Goal: Complete application form

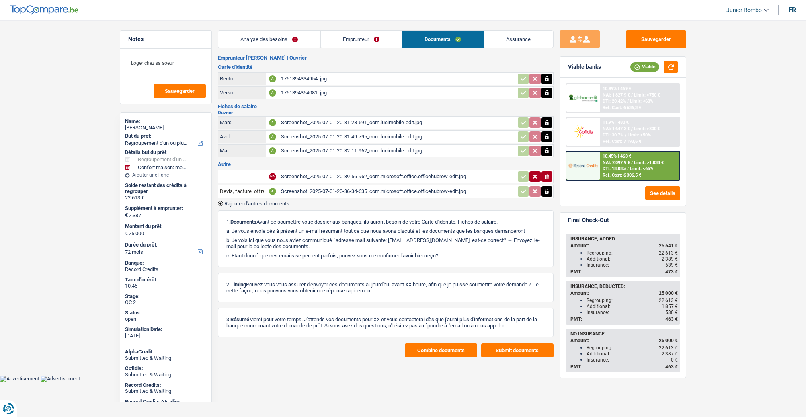
select select "refinancing"
select select "household"
select select "72"
click at [308, 122] on div "Screenshot_2025-07-01-20-31-28-691_com.lucimobile-edit.jpg" at bounding box center [398, 123] width 234 height 12
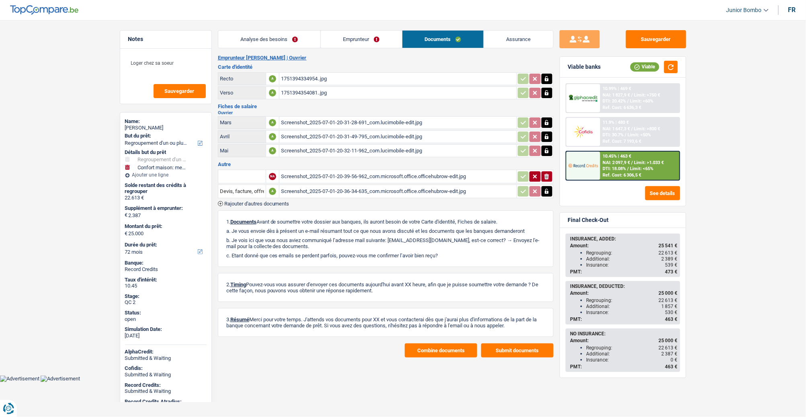
click at [542, 121] on button "button" at bounding box center [547, 122] width 11 height 10
click at [549, 135] on icon "button" at bounding box center [547, 136] width 4 height 5
click at [547, 150] on icon "button" at bounding box center [547, 151] width 6 height 8
click at [548, 120] on icon "button" at bounding box center [547, 123] width 5 height 6
click at [550, 138] on button "ionicons-v5-e" at bounding box center [547, 137] width 11 height 10
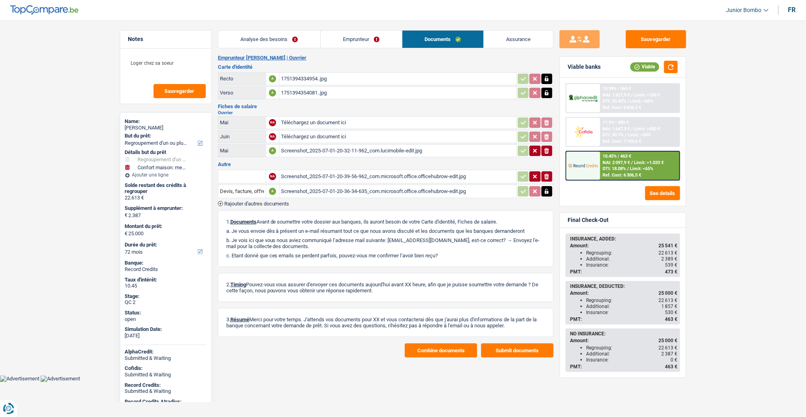
click at [549, 150] on icon "ionicons-v5-e" at bounding box center [547, 151] width 6 height 8
click at [416, 127] on td "Téléchargez un document ici" at bounding box center [398, 122] width 238 height 13
click at [306, 120] on input "Téléchargez un document ici" at bounding box center [398, 123] width 234 height 12
type input "C:\fakepath\combinepdf.pdf"
click at [384, 173] on div "Screenshot_2025-07-01-20-39-56-962_com.microsoft.office.officehubrow-edit.jpg" at bounding box center [398, 177] width 234 height 12
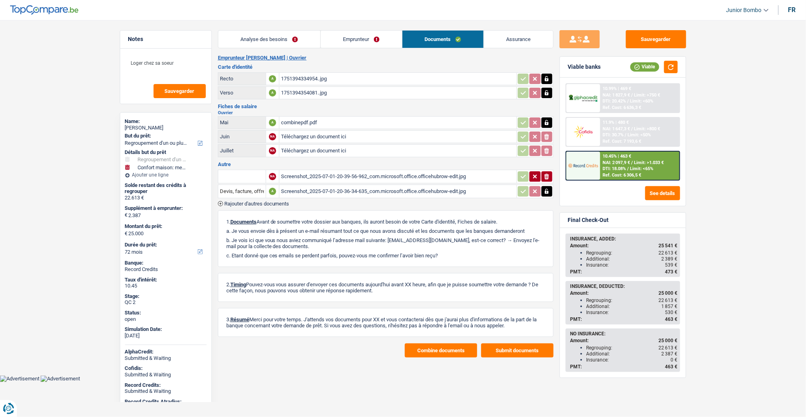
click at [339, 185] on div "Screenshot_2025-07-01-20-36-34-635_com.microsoft.office.officehubrow-edit.jpg" at bounding box center [398, 191] width 234 height 12
click at [546, 189] on icon "button" at bounding box center [547, 191] width 4 height 5
click at [547, 190] on icon "button" at bounding box center [547, 192] width 5 height 6
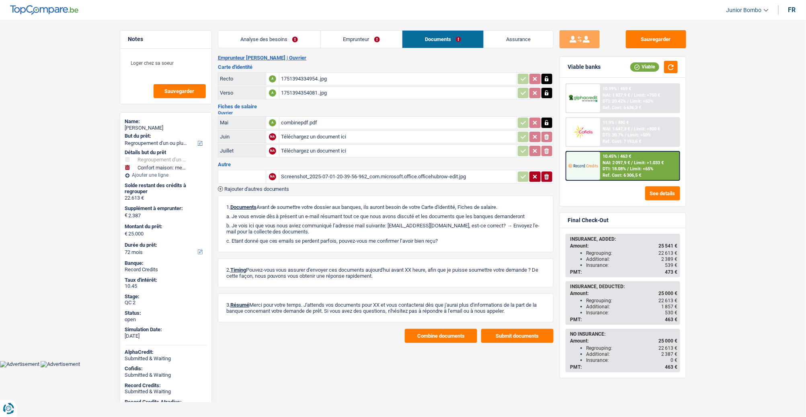
click at [307, 135] on input "Téléchargez un document ici" at bounding box center [398, 137] width 234 height 12
type input "C:\fakepath\carte bancaire.jpg"
click at [351, 171] on div "Screenshot_2025-07-01-20-39-56-962_com.microsoft.office.officehubrow-edit.jpg" at bounding box center [398, 177] width 234 height 12
click at [548, 175] on icon "ionicons-v5-e" at bounding box center [547, 177] width 6 height 8
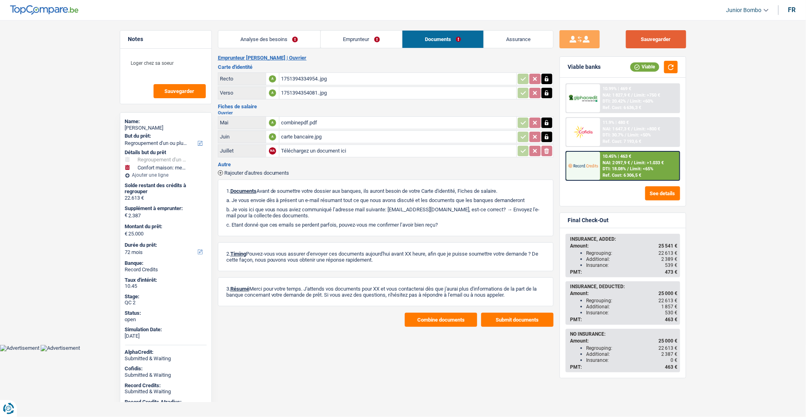
click at [651, 35] on button "Sauvegarder" at bounding box center [656, 39] width 60 height 18
click at [442, 315] on button "Combine documents" at bounding box center [441, 319] width 72 height 14
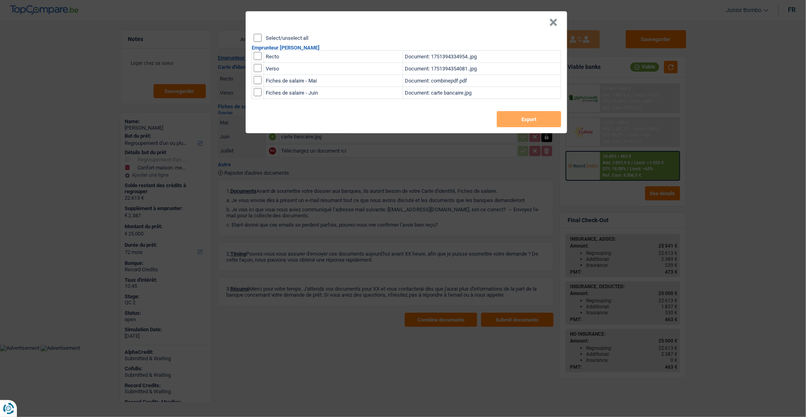
click at [257, 39] on input "Select/unselect all" at bounding box center [258, 38] width 8 height 8
checkbox input "true"
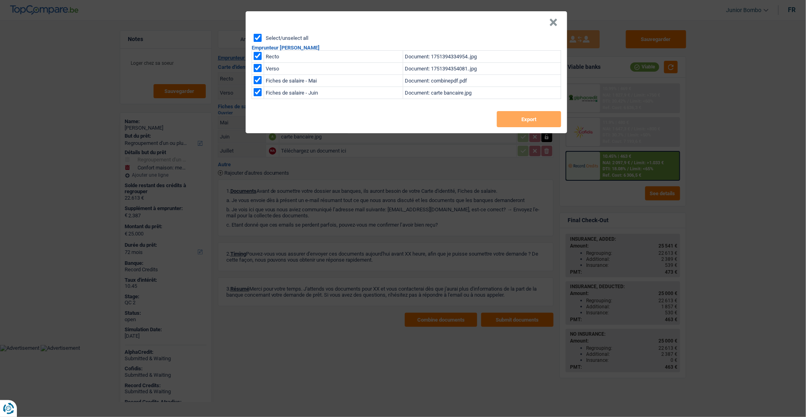
checkbox input "true"
click at [512, 117] on button "Export" at bounding box center [529, 119] width 64 height 16
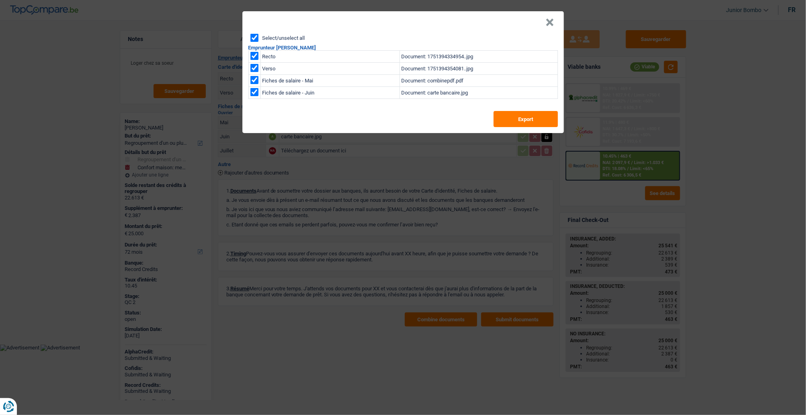
click at [552, 18] on button "×" at bounding box center [550, 22] width 8 height 8
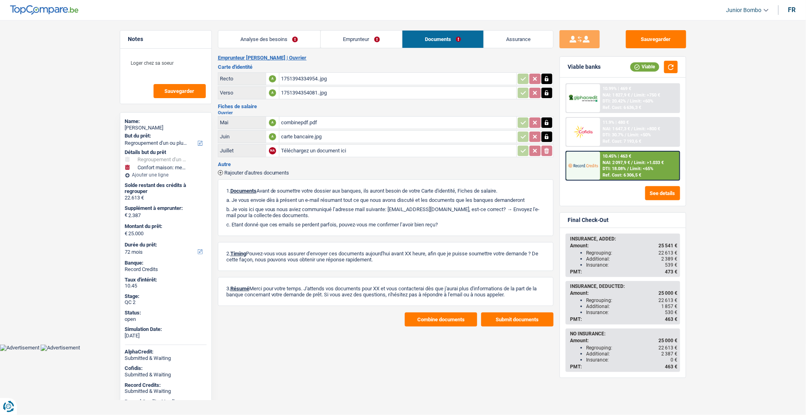
click at [333, 36] on link "Emprunteur" at bounding box center [361, 39] width 81 height 17
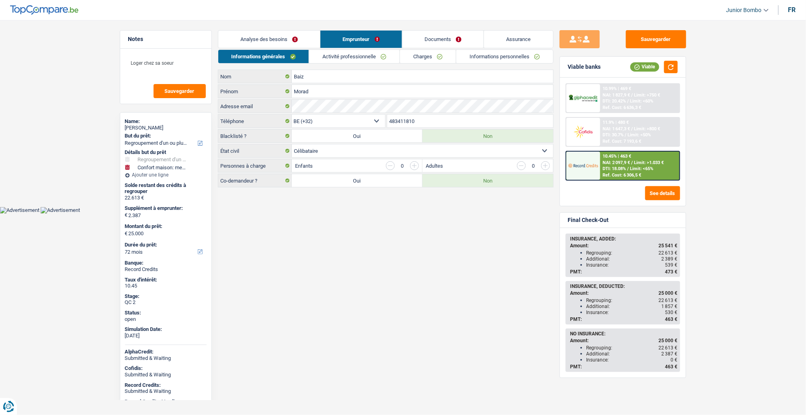
click at [432, 59] on link "Charges" at bounding box center [428, 56] width 56 height 13
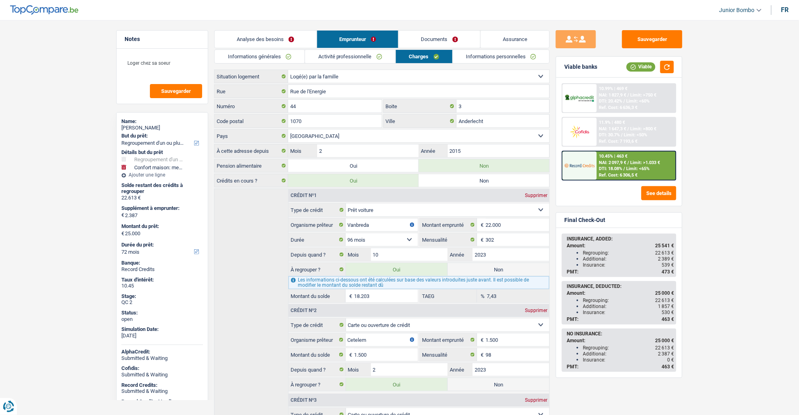
click at [133, 127] on div "[PERSON_NAME]" at bounding box center [162, 128] width 82 height 6
click at [132, 127] on div "[PERSON_NAME]" at bounding box center [162, 128] width 82 height 6
copy div "[PERSON_NAME]"
click at [243, 59] on link "Informations générales" at bounding box center [260, 56] width 90 height 13
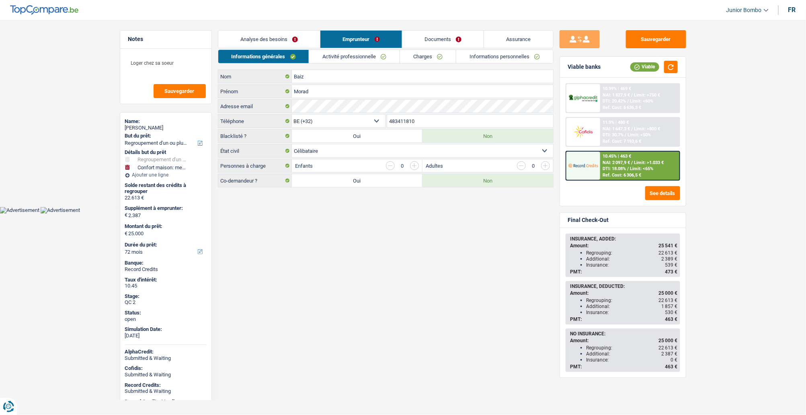
click at [392, 119] on input "483411810" at bounding box center [470, 121] width 166 height 13
